Goal: Find specific page/section: Find specific page/section

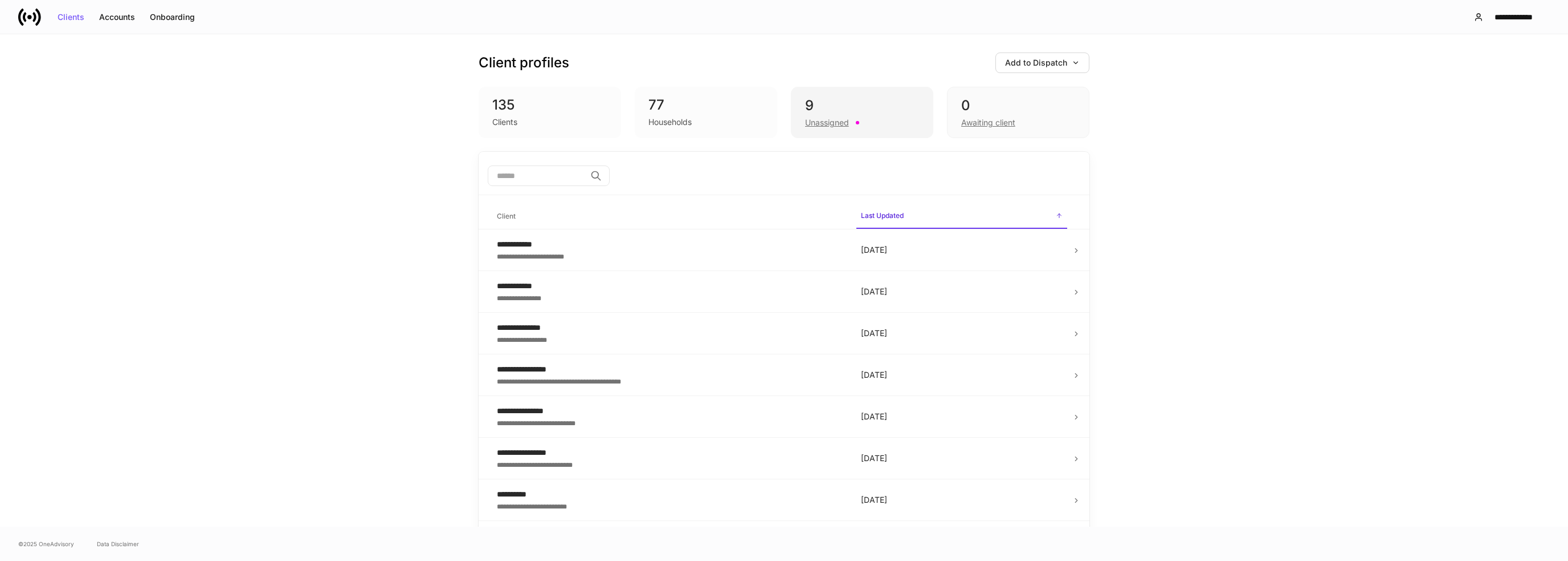
click at [854, 127] on div "Unassigned" at bounding box center [861, 121] width 114 height 14
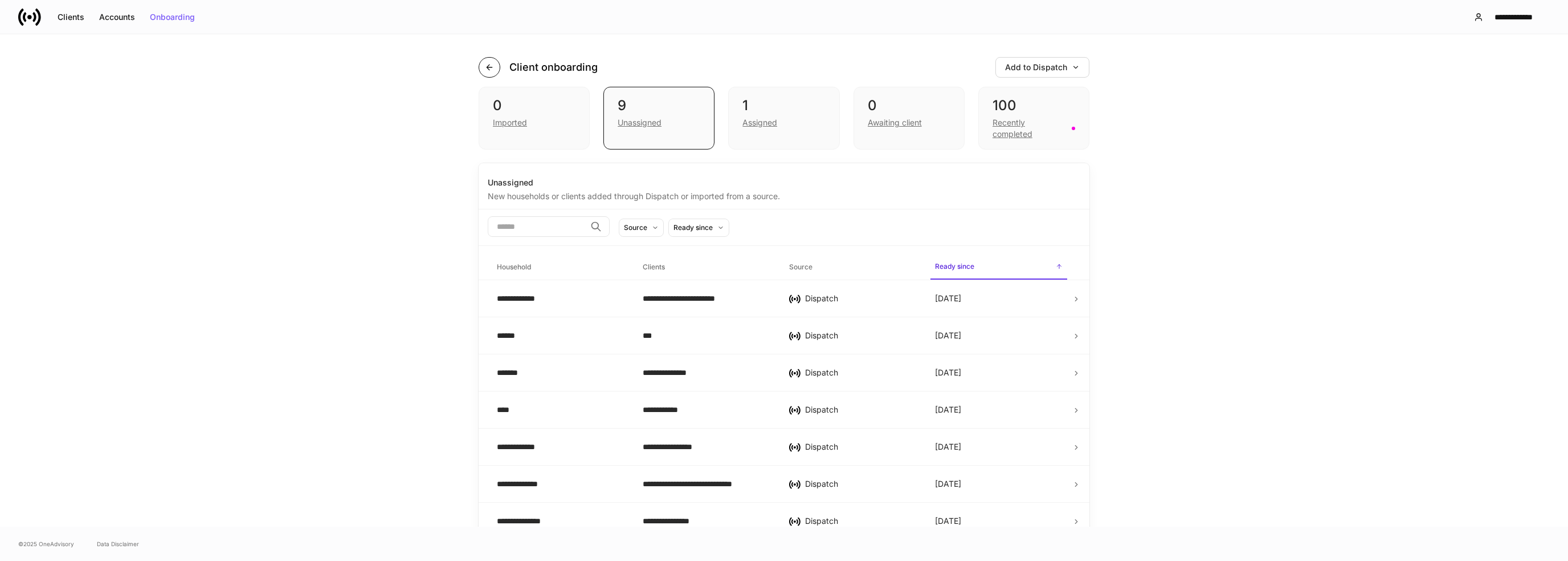
click at [490, 70] on button "button" at bounding box center [490, 67] width 22 height 21
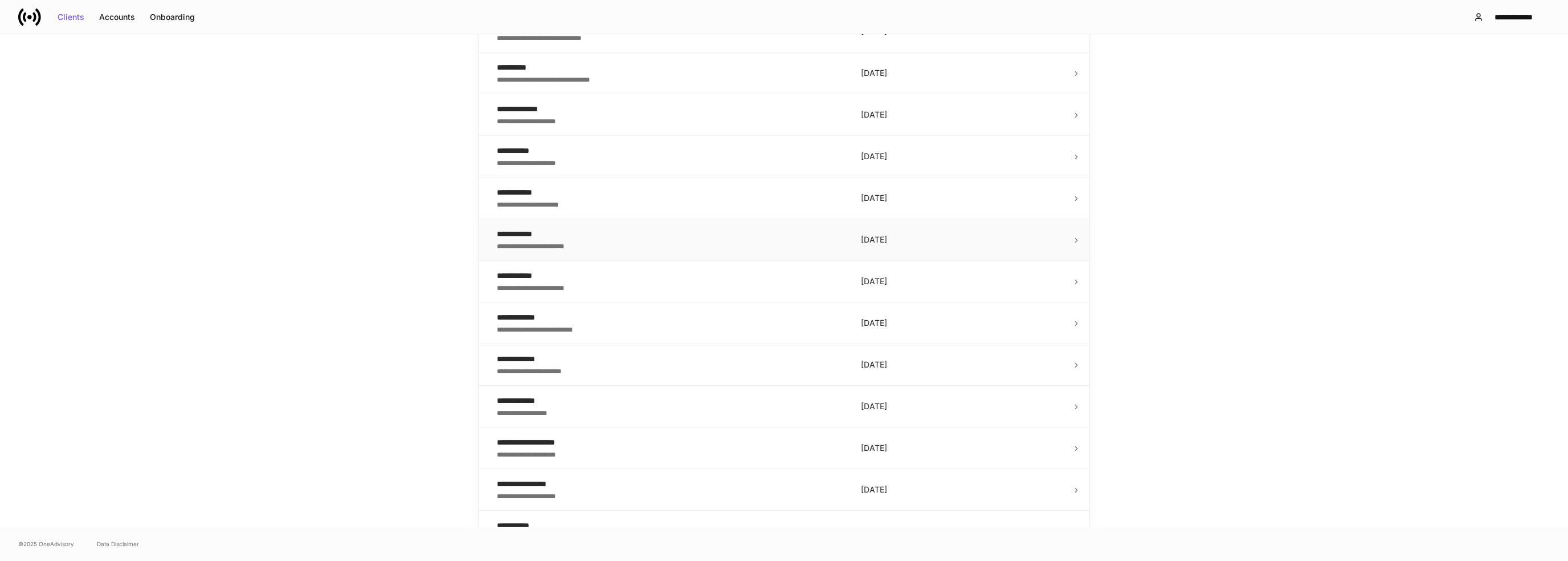
scroll to position [1807, 0]
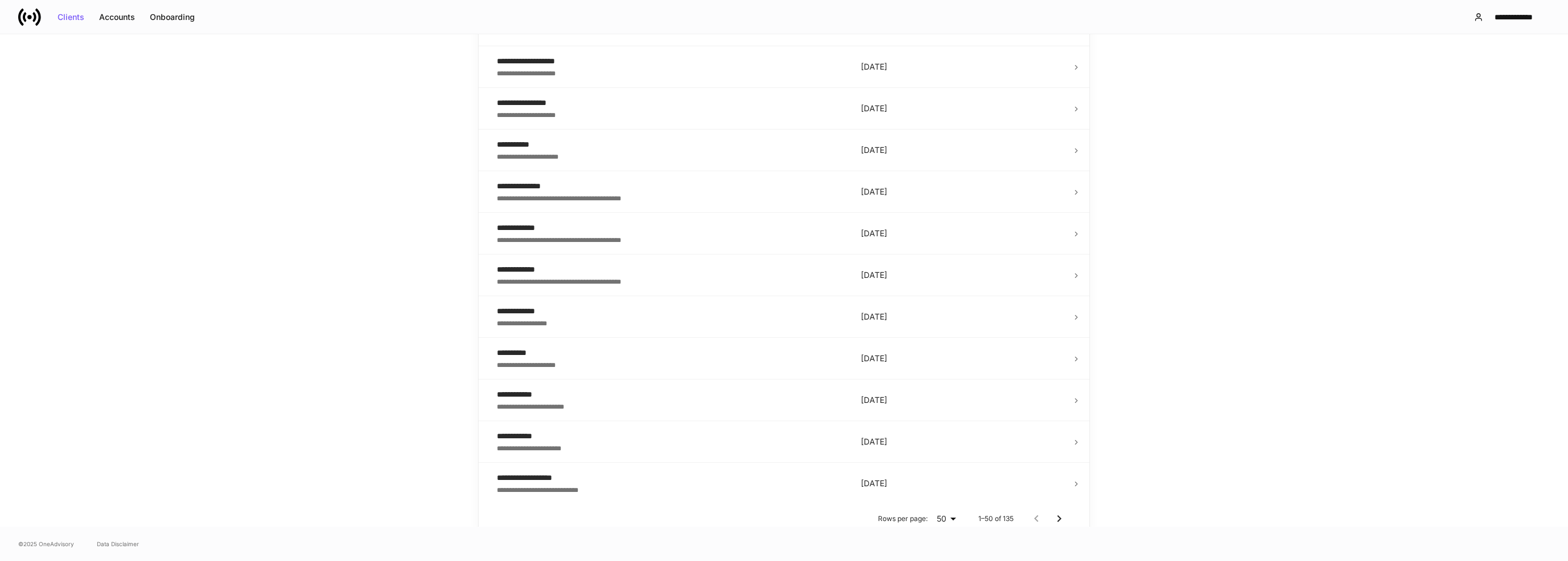
click at [942, 511] on body "**********" at bounding box center [784, 280] width 1568 height 561
click at [937, 538] on li "100" at bounding box center [941, 538] width 32 height 18
type input "***"
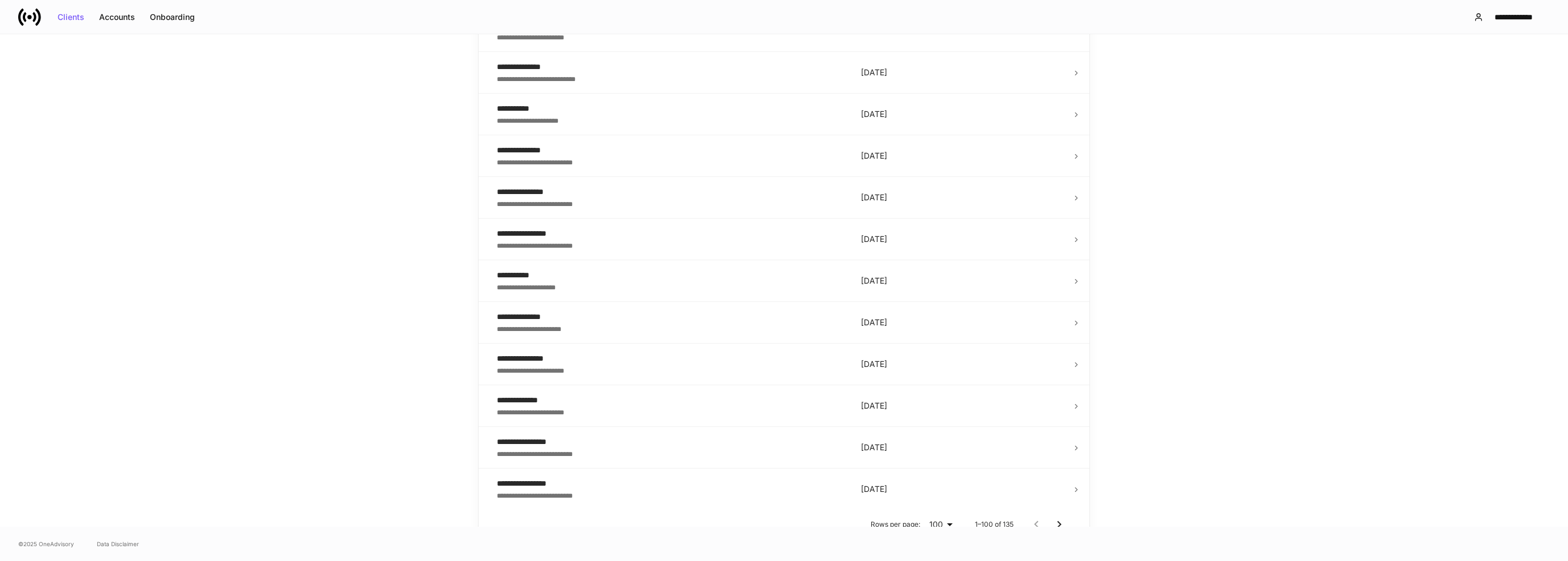
click at [1057, 521] on icon "Go to next page" at bounding box center [1059, 525] width 4 height 7
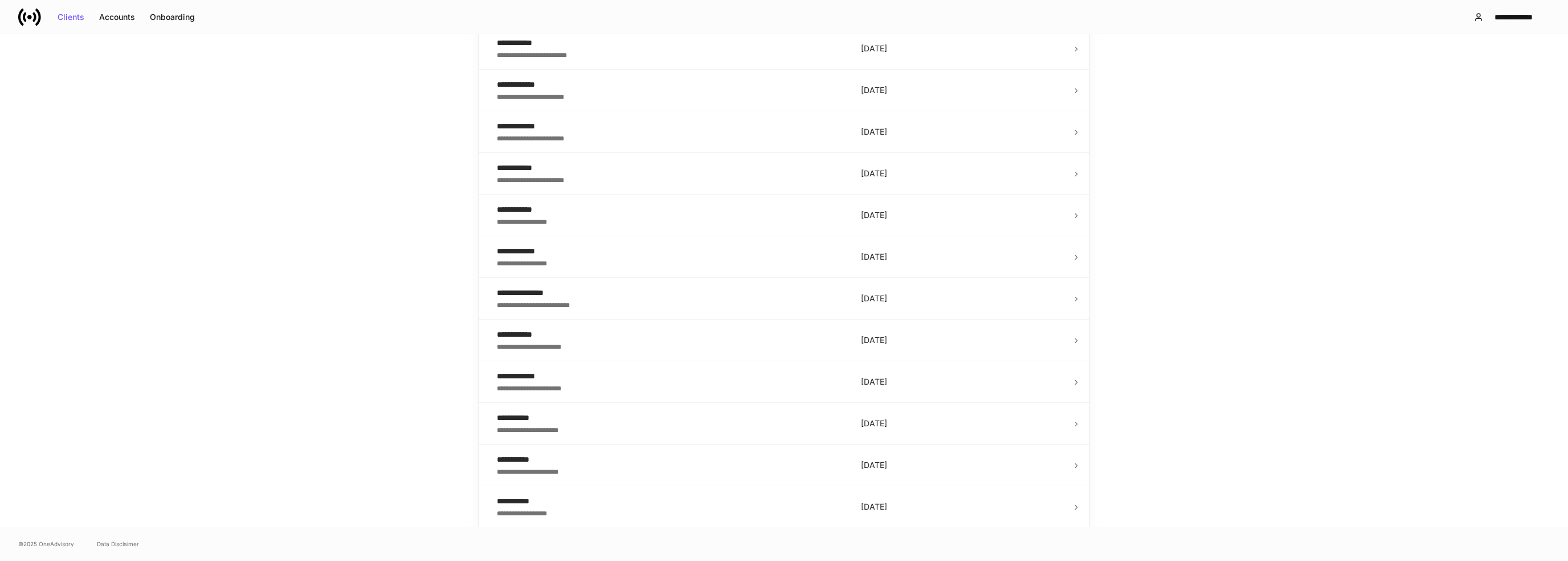
scroll to position [1184, 0]
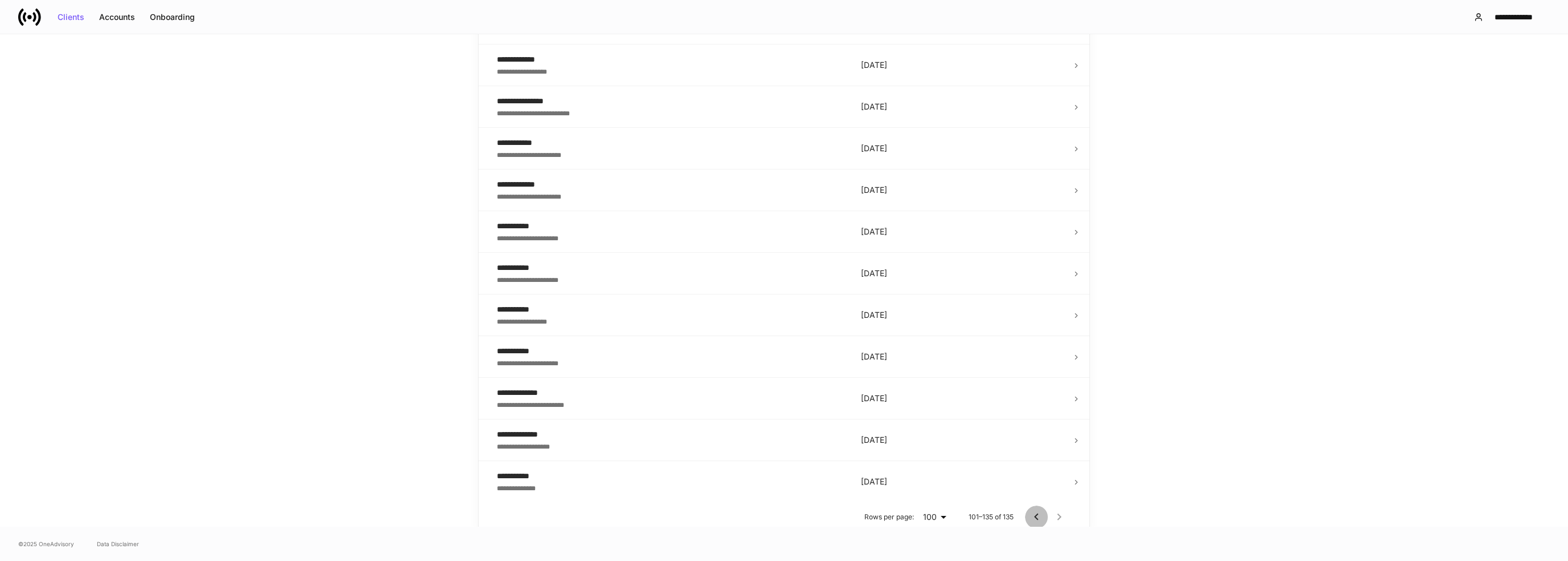
click at [1035, 510] on icon "Go to previous page" at bounding box center [1037, 516] width 14 height 14
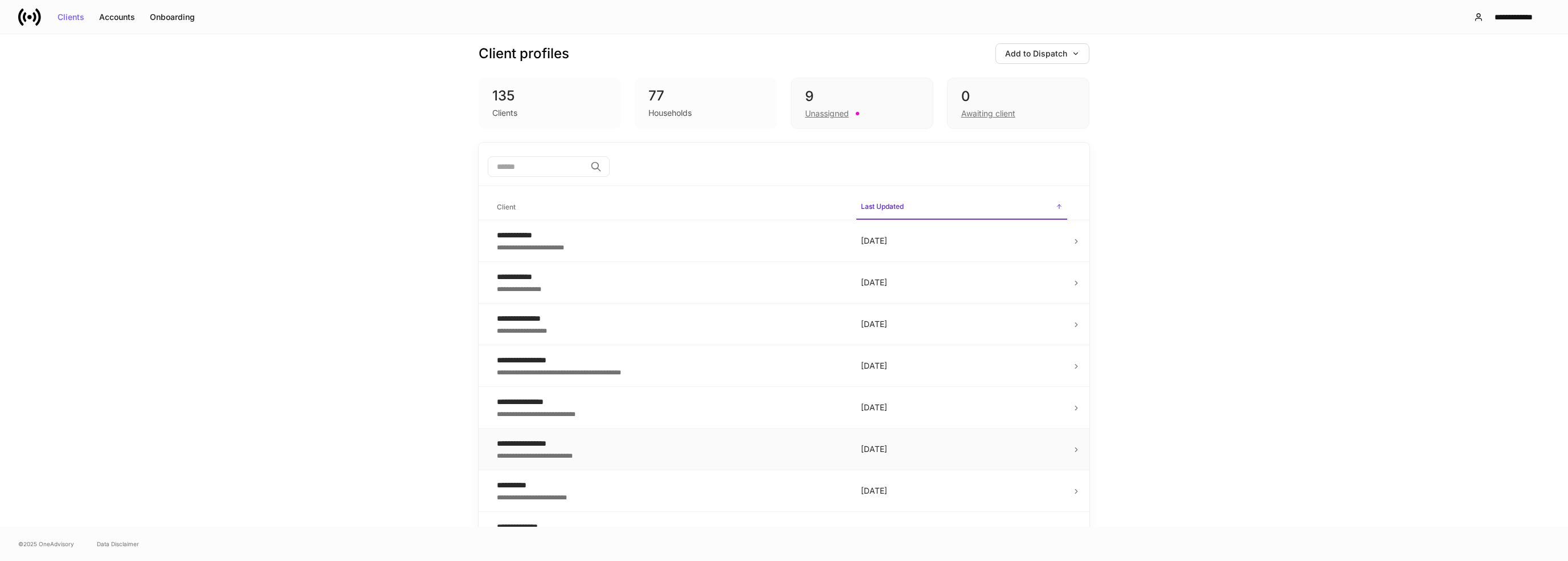
scroll to position [0, 0]
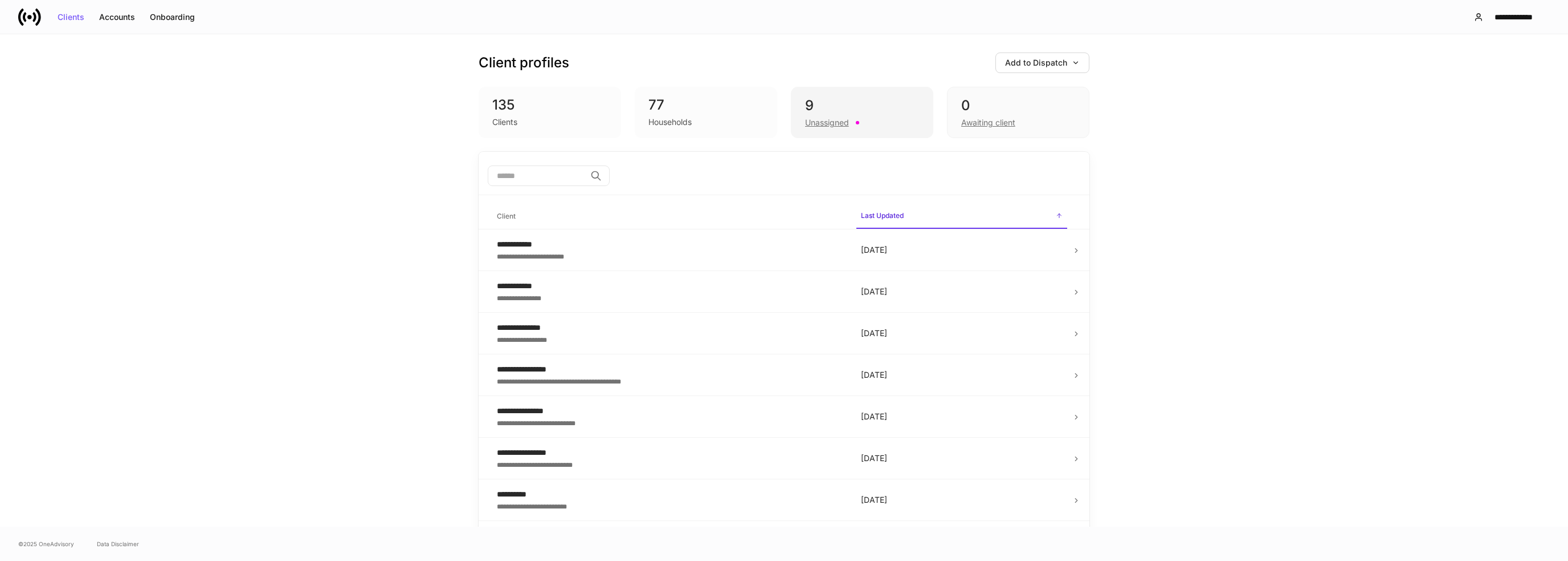
click at [898, 127] on div "Unassigned" at bounding box center [861, 121] width 114 height 14
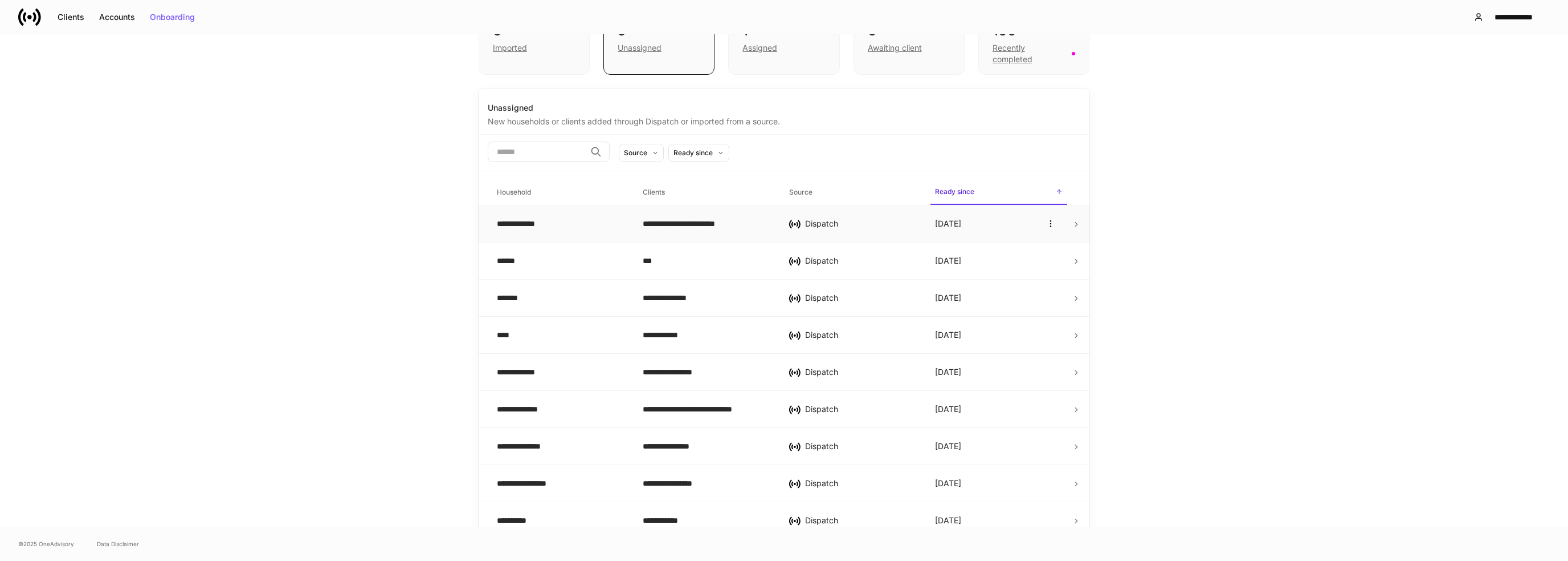
scroll to position [85, 0]
